Goal: Understand process/instructions: Learn about a topic

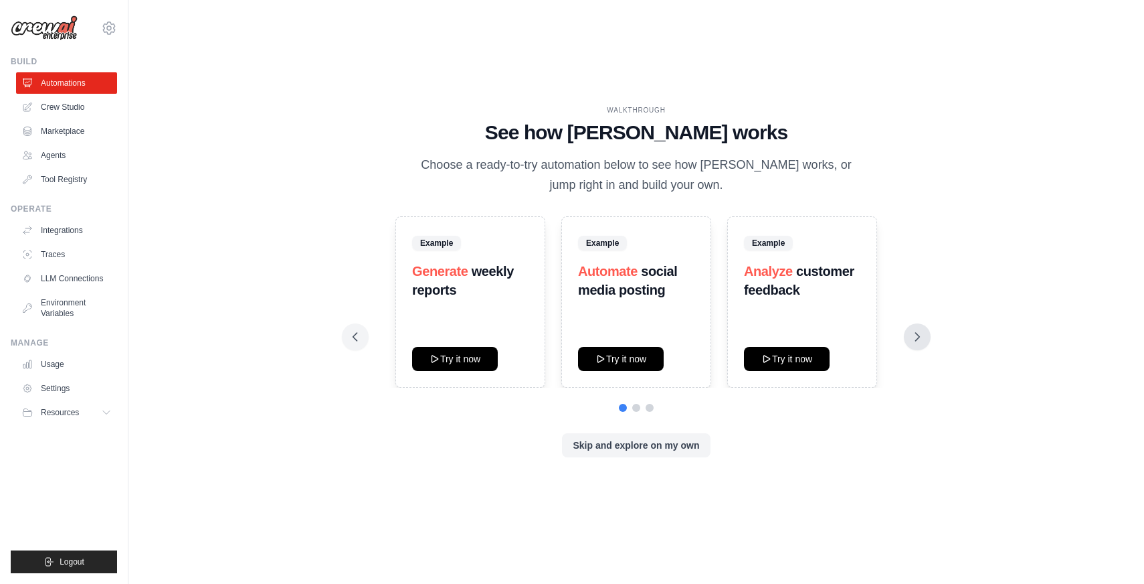
click at [917, 333] on icon at bounding box center [918, 337] width 4 height 8
click at [364, 337] on button at bounding box center [355, 336] width 27 height 27
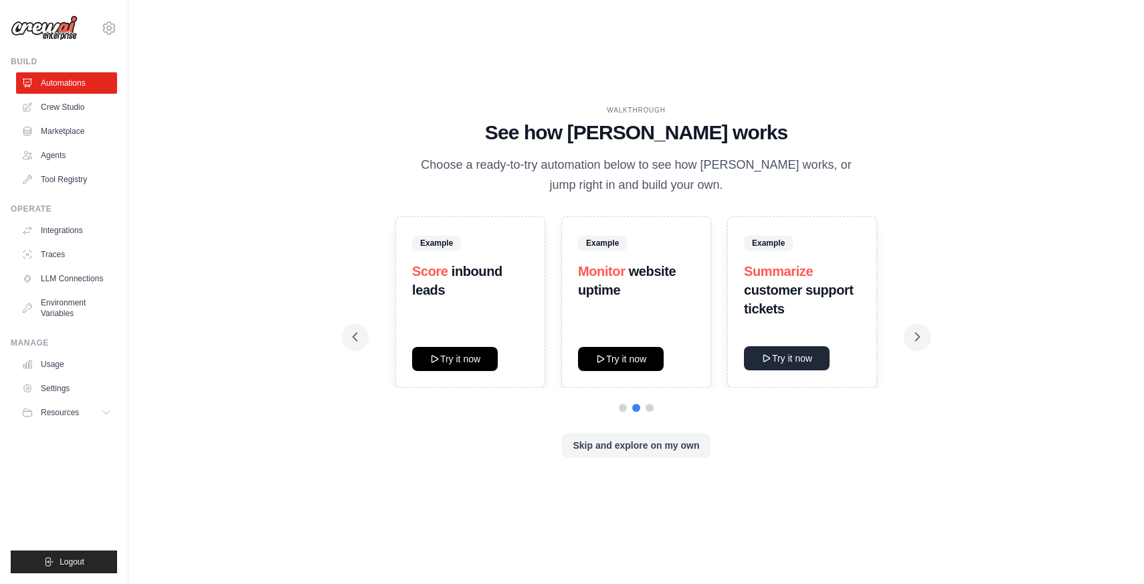
click at [795, 362] on button "Try it now" at bounding box center [787, 358] width 86 height 24
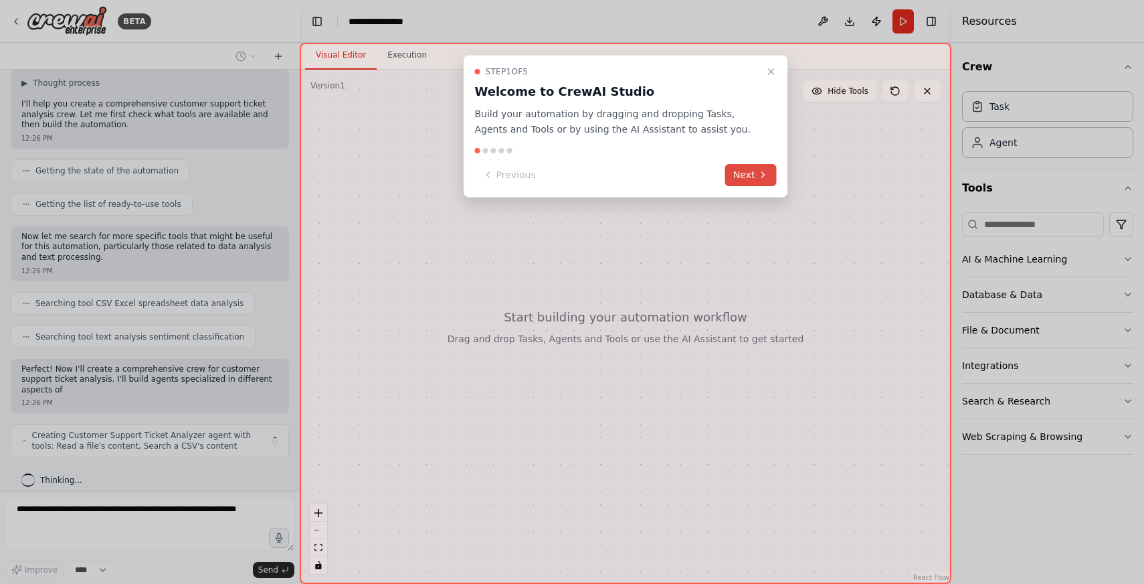
scroll to position [108, 0]
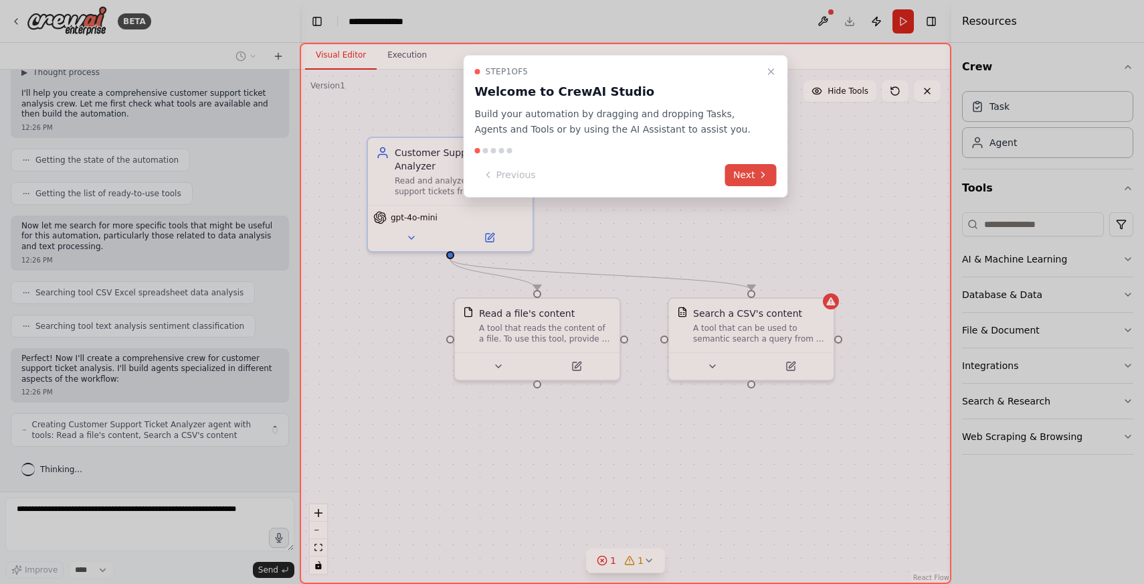
click at [758, 177] on icon at bounding box center [763, 174] width 11 height 11
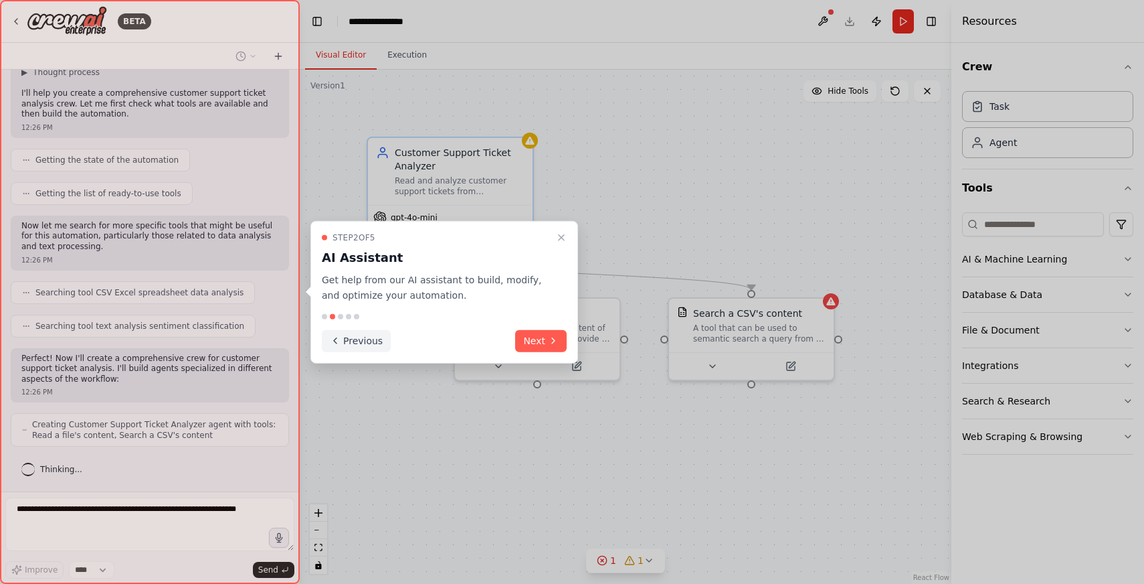
click at [368, 345] on button "Previous" at bounding box center [356, 340] width 69 height 22
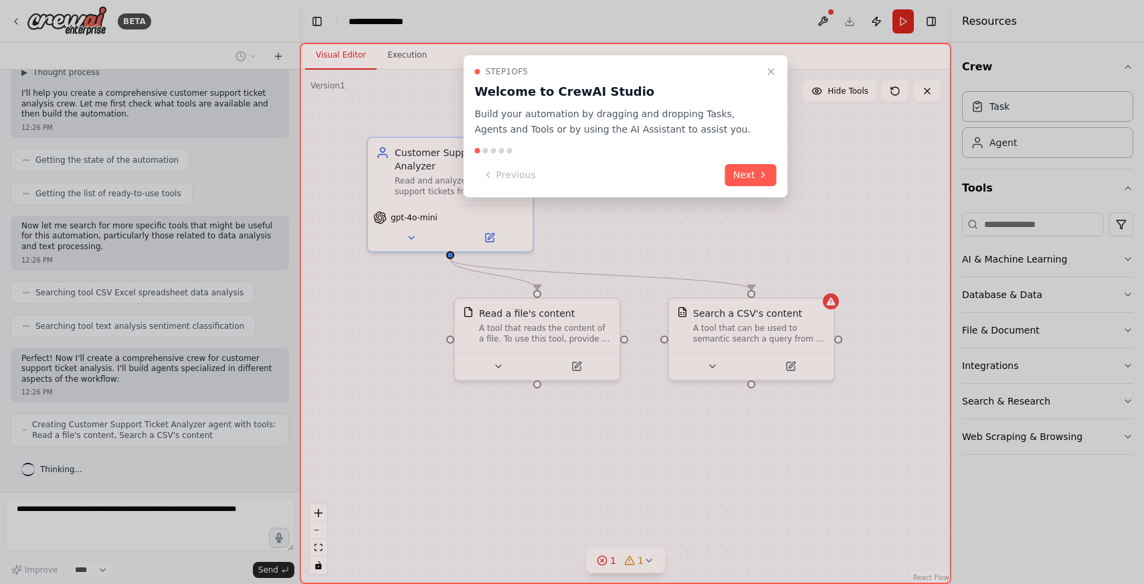
scroll to position [152, 0]
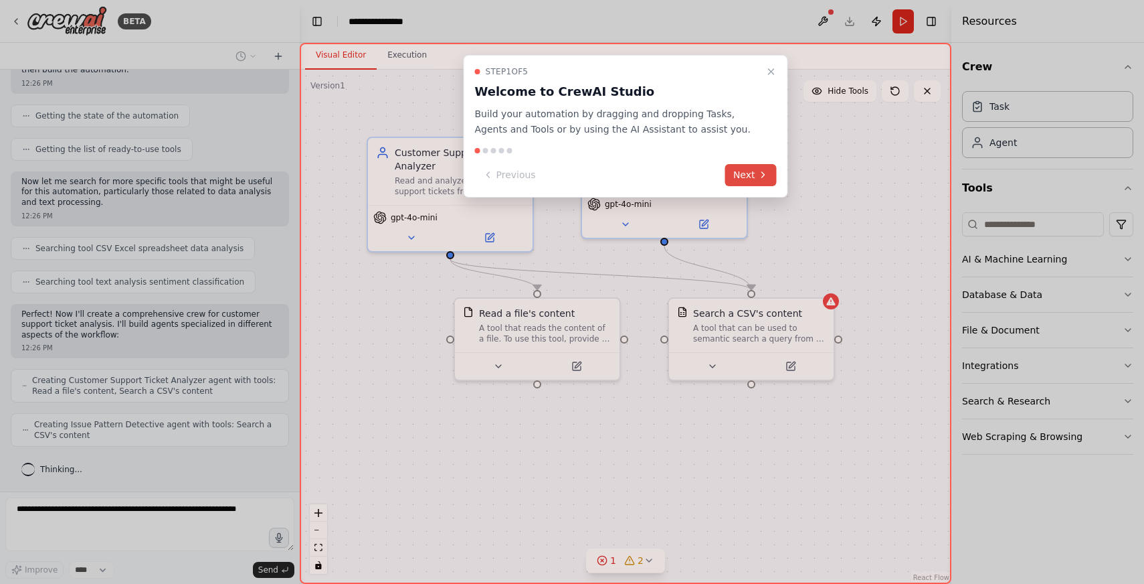
click at [756, 173] on button "Next" at bounding box center [752, 175] width 52 height 22
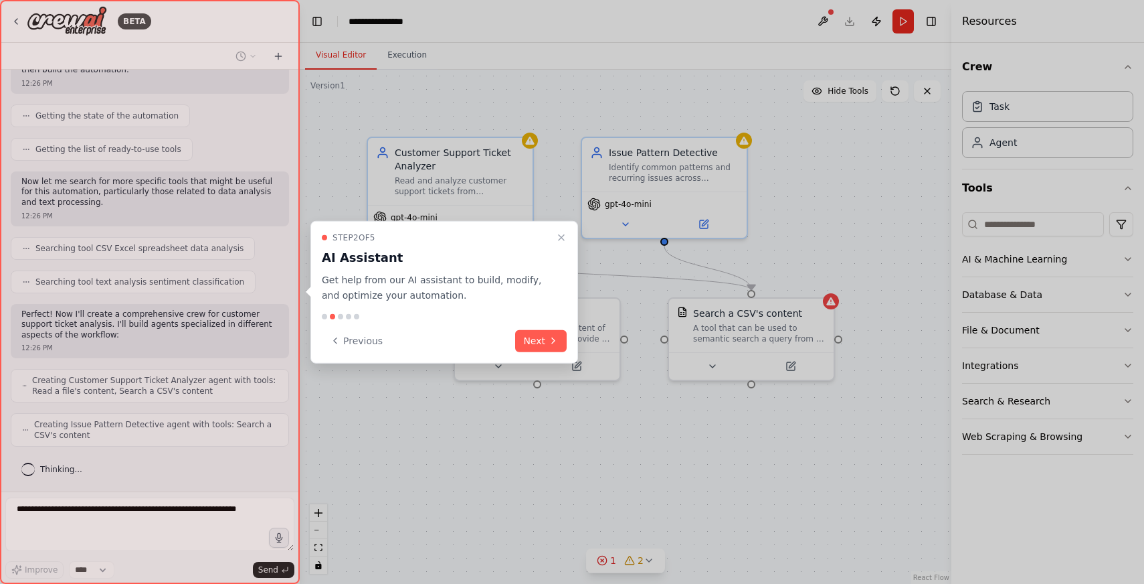
scroll to position [185, 0]
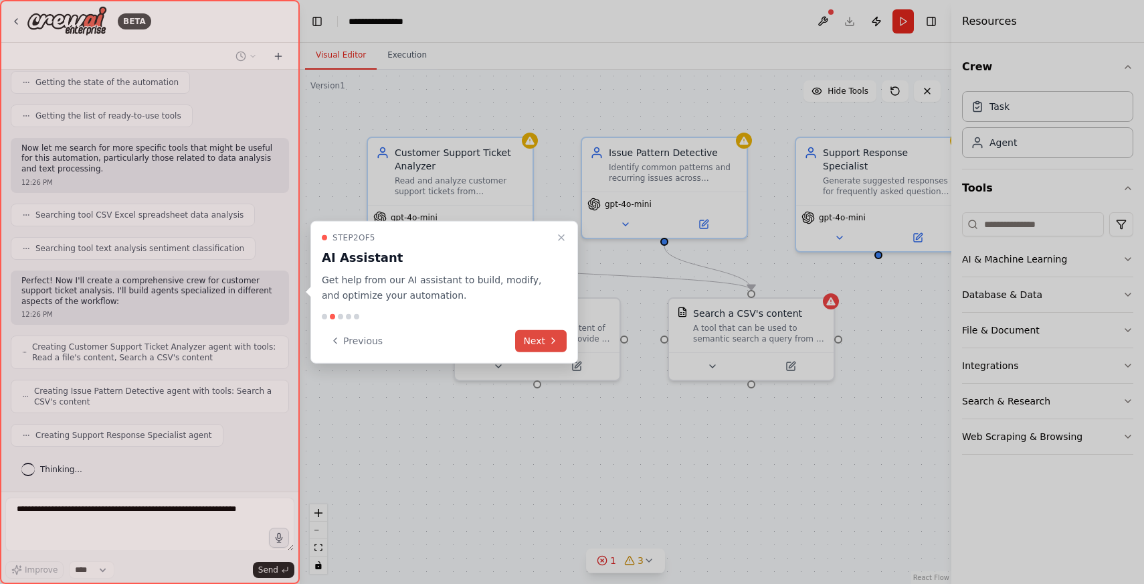
click at [537, 339] on button "Next" at bounding box center [541, 340] width 52 height 22
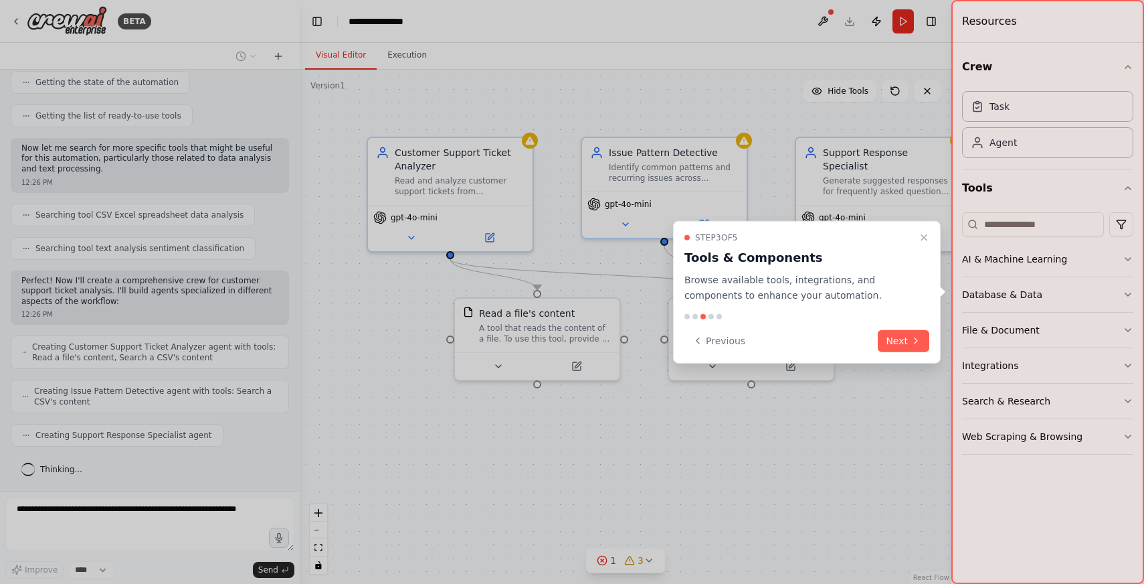
scroll to position [219, 0]
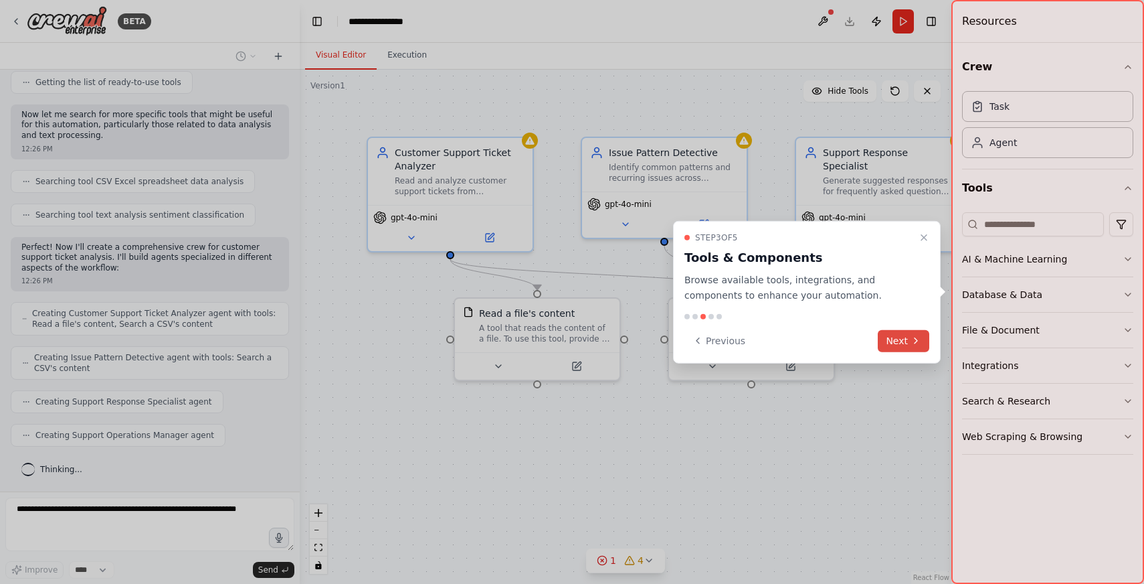
click at [908, 341] on button "Next" at bounding box center [904, 340] width 52 height 22
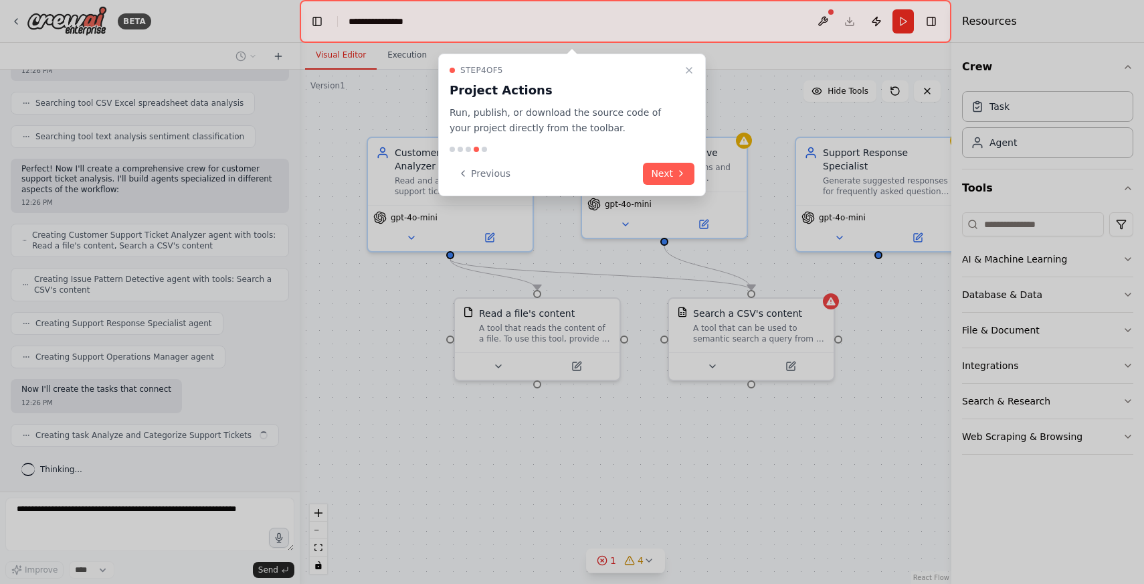
scroll to position [307, 0]
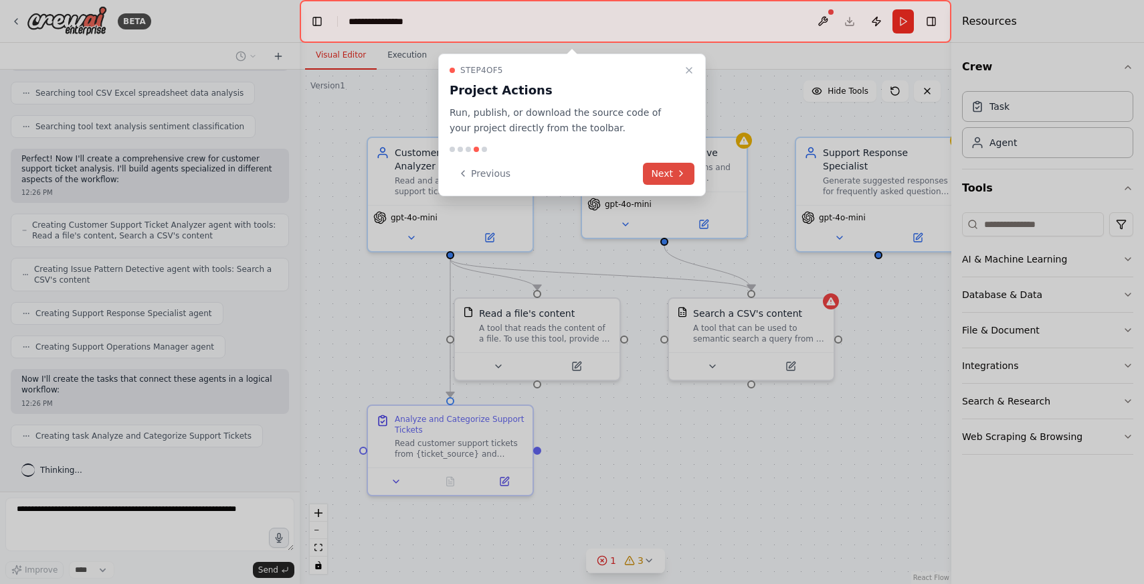
click at [670, 175] on button "Next" at bounding box center [669, 174] width 52 height 22
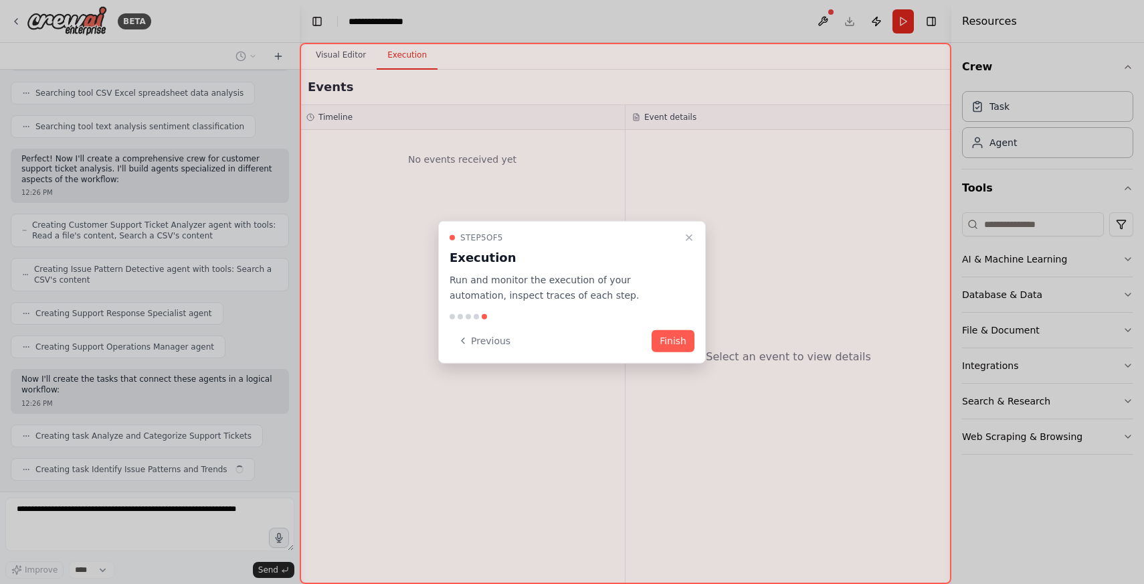
scroll to position [341, 0]
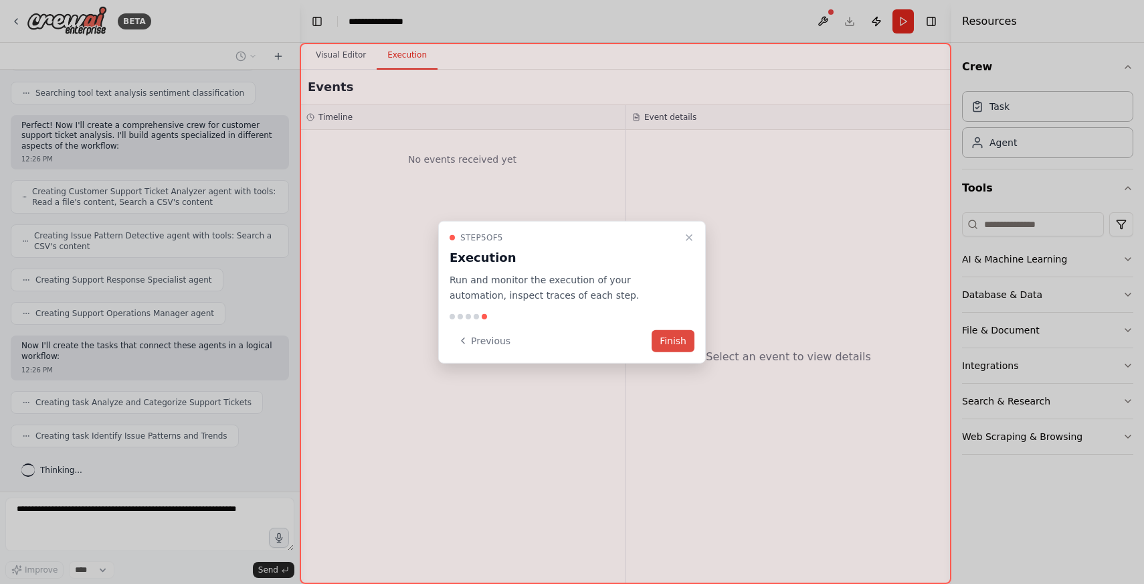
click at [679, 341] on button "Finish" at bounding box center [673, 340] width 43 height 22
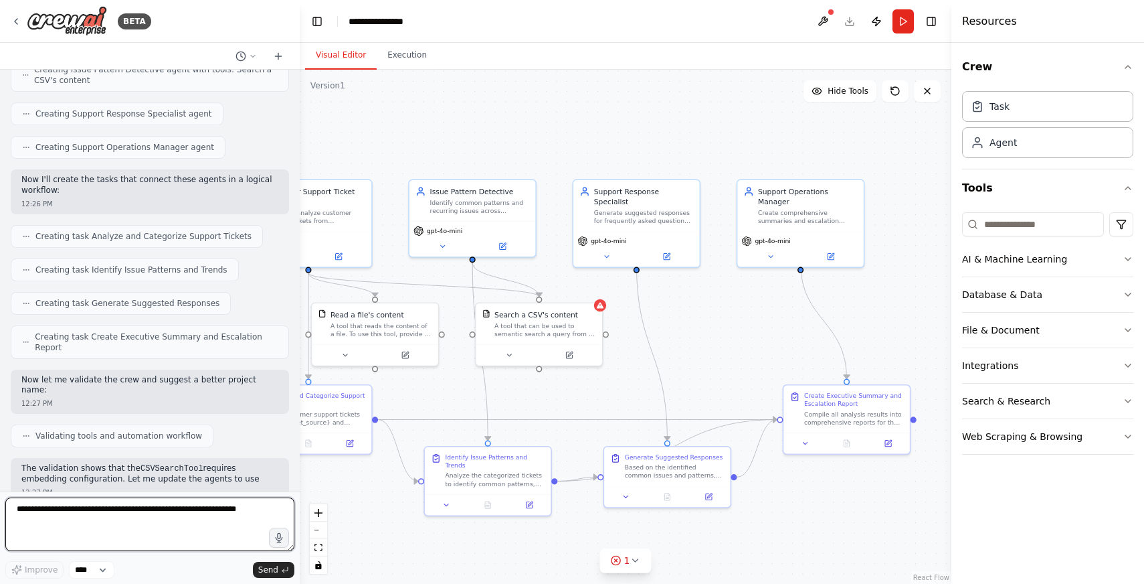
scroll to position [517, 0]
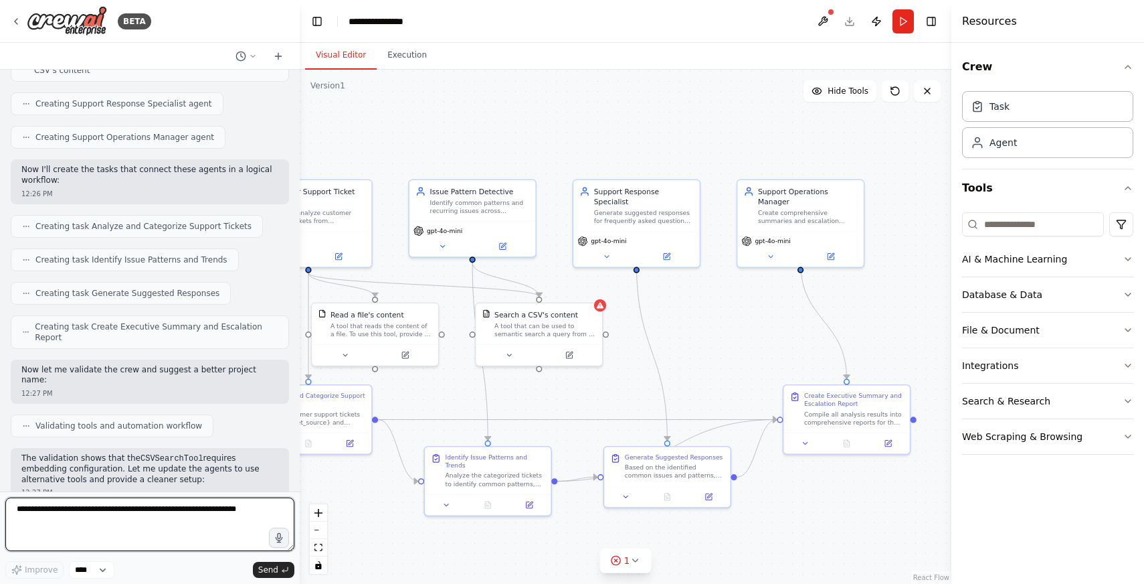
drag, startPoint x: 788, startPoint y: 136, endPoint x: 566, endPoint y: 152, distance: 222.1
click at [566, 152] on div ".deletable-edge-delete-btn { width: 20px; height: 20px; border: 0px solid #ffff…" at bounding box center [626, 327] width 652 height 514
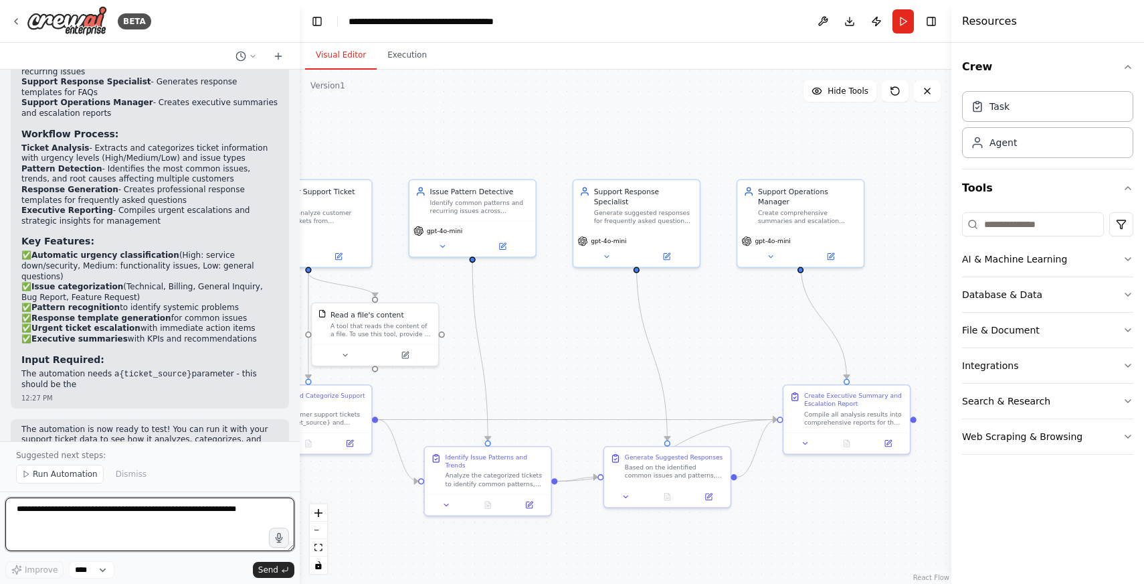
scroll to position [1378, 0]
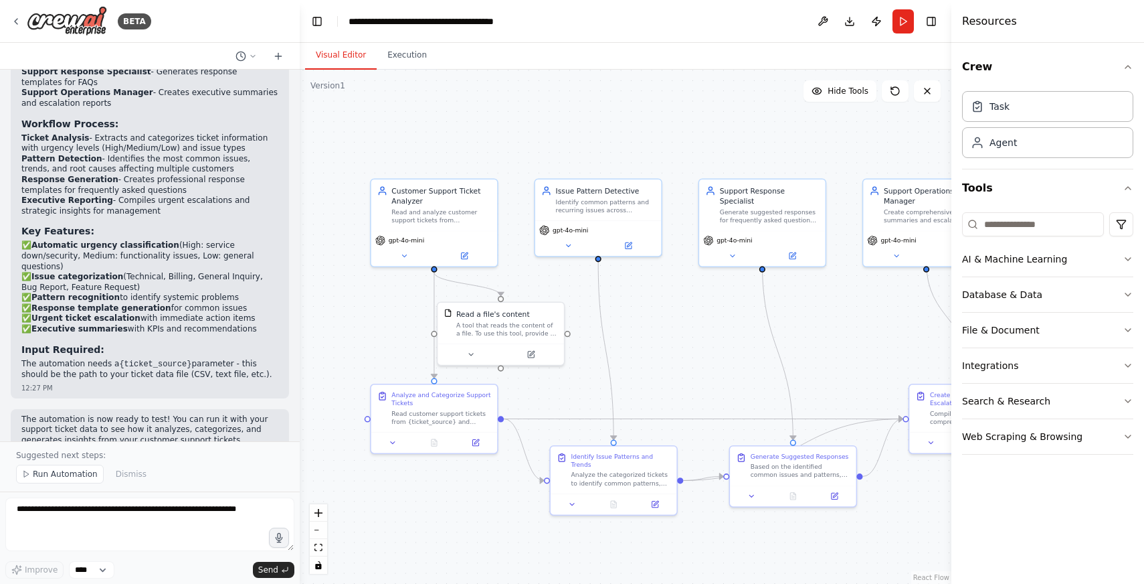
drag, startPoint x: 541, startPoint y: 149, endPoint x: 667, endPoint y: 149, distance: 125.8
click at [667, 149] on div ".deletable-edge-delete-btn { width: 20px; height: 20px; border: 0px solid #ffff…" at bounding box center [626, 327] width 652 height 514
click at [475, 353] on button at bounding box center [471, 352] width 58 height 12
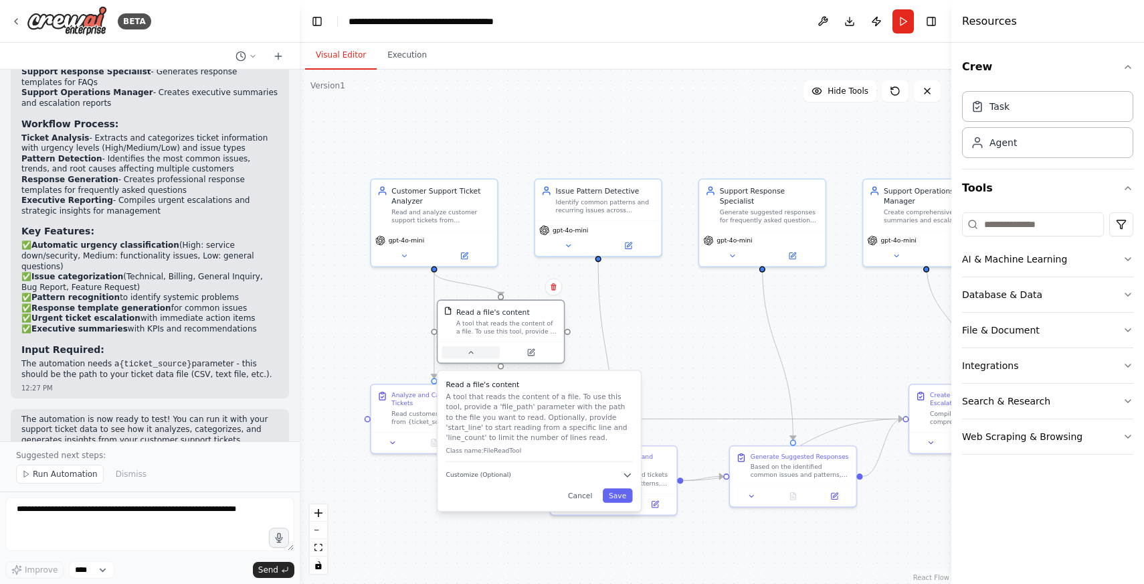
click at [476, 353] on button at bounding box center [471, 352] width 58 height 12
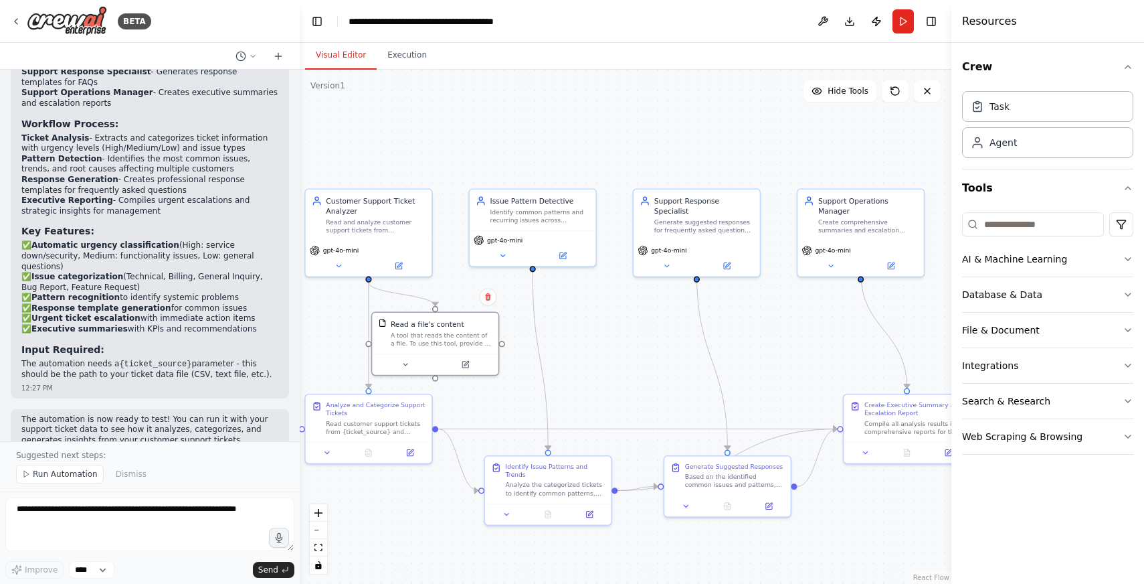
drag, startPoint x: 706, startPoint y: 367, endPoint x: 639, endPoint y: 375, distance: 67.5
click at [640, 375] on div ".deletable-edge-delete-btn { width: 20px; height: 20px; border: 0px solid #ffff…" at bounding box center [626, 327] width 652 height 514
